Goal: Task Accomplishment & Management: Manage account settings

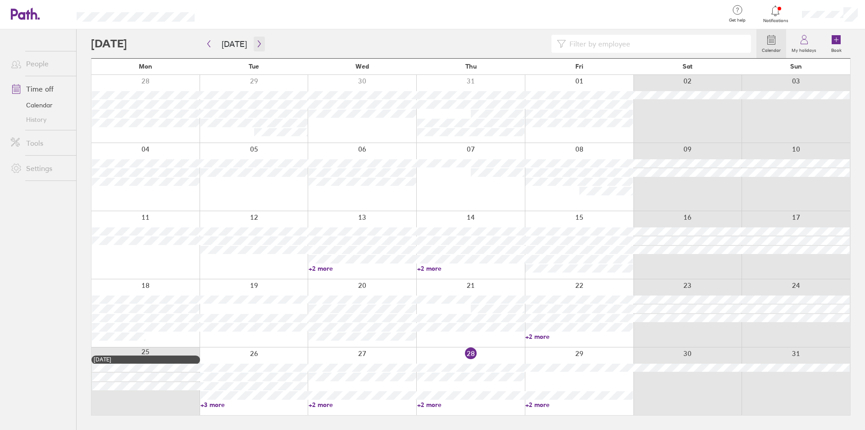
click at [259, 41] on icon "button" at bounding box center [259, 43] width 7 height 7
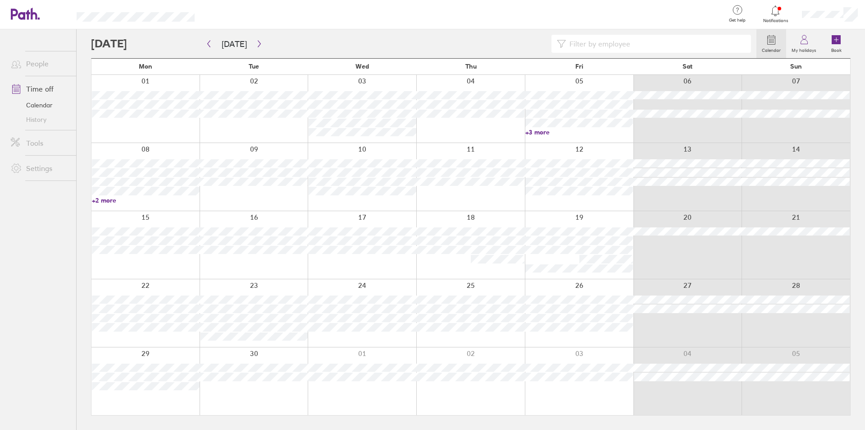
click at [537, 132] on link "+3 more" at bounding box center [580, 132] width 108 height 8
